Goal: Check status: Check status

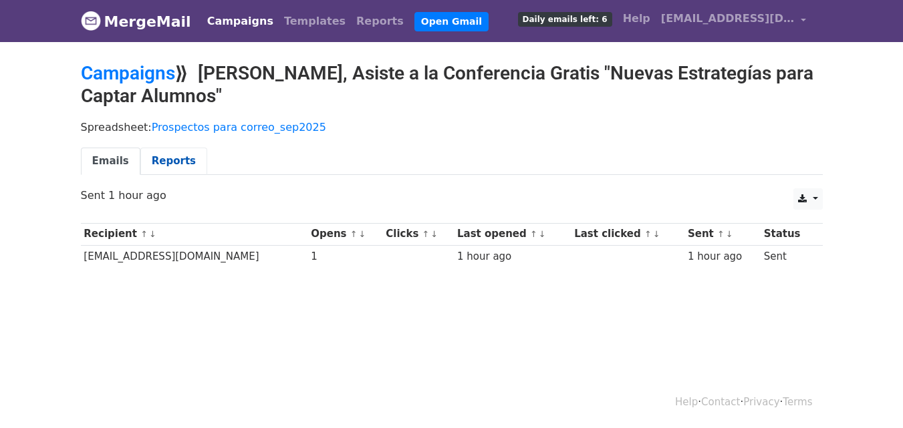
click at [176, 154] on link "Reports" at bounding box center [173, 161] width 67 height 27
